Goal: Find specific page/section: Find specific page/section

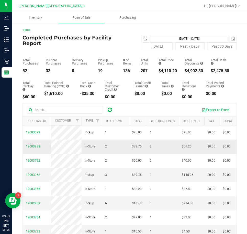
drag, startPoint x: 229, startPoint y: 115, endPoint x: 170, endPoint y: 143, distance: 64.6
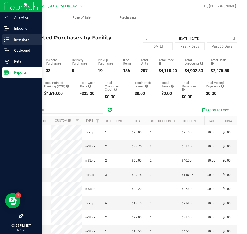
click at [12, 37] on p "Inventory" at bounding box center [24, 39] width 31 height 6
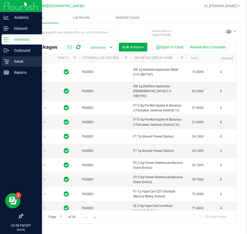
click at [17, 62] on p "Retail" at bounding box center [24, 61] width 31 height 6
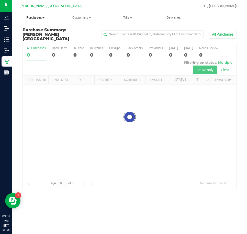
click at [41, 18] on span "Purchases" at bounding box center [35, 17] width 46 height 5
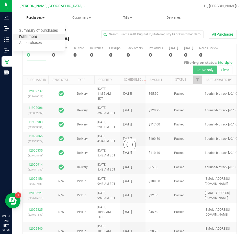
click at [37, 37] on span "Fulfillment" at bounding box center [28, 37] width 32 height 4
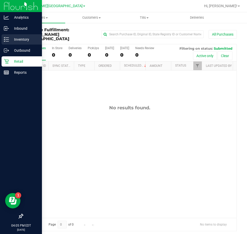
click at [11, 38] on p "Inventory" at bounding box center [24, 39] width 31 height 6
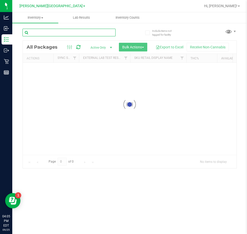
click at [71, 32] on input "text" at bounding box center [69, 33] width 93 height 8
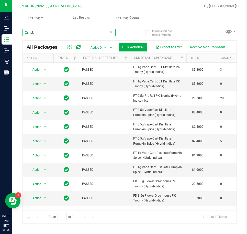
click at [57, 31] on input "pk" at bounding box center [69, 33] width 93 height 8
type input "p"
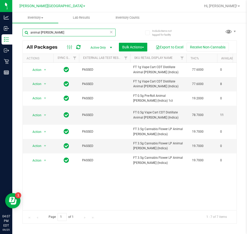
type input "animal [PERSON_NAME]"
